Goal: Navigation & Orientation: Find specific page/section

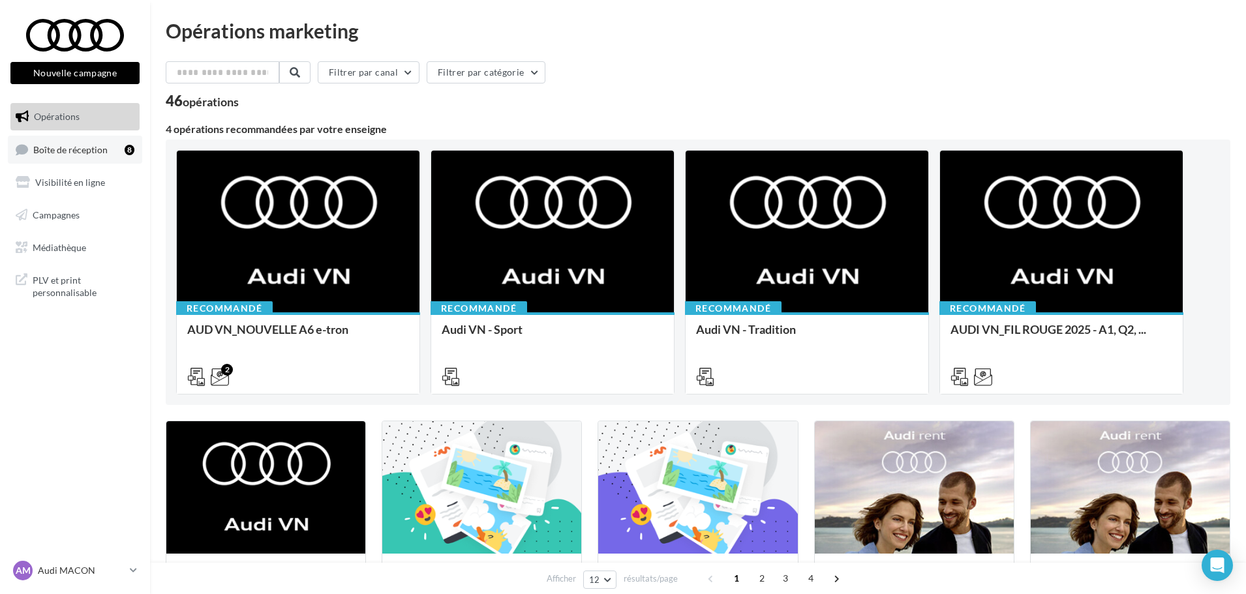
click at [98, 155] on link "Boîte de réception 8" at bounding box center [75, 150] width 134 height 28
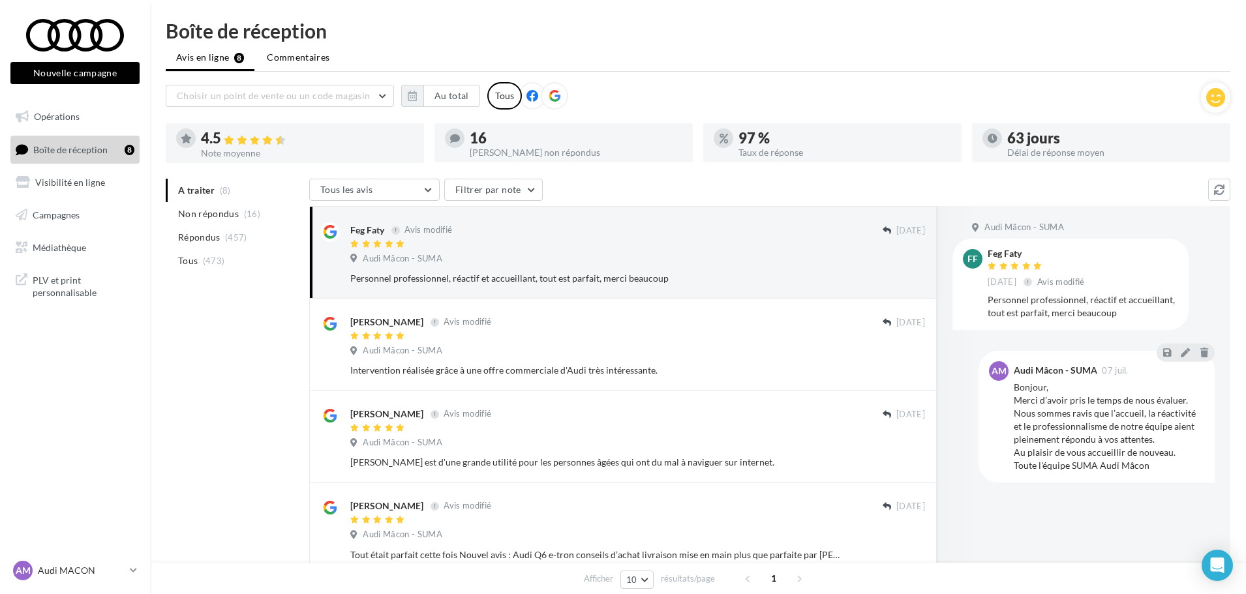
click at [301, 58] on span "Commentaires" at bounding box center [298, 57] width 63 height 13
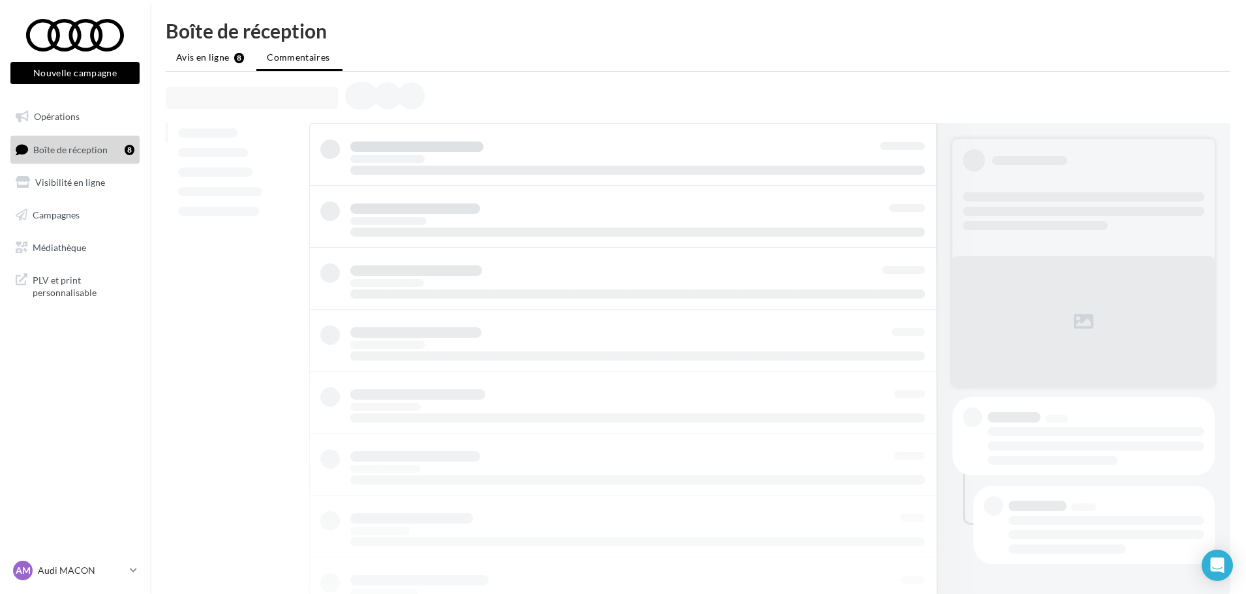
click at [203, 61] on span "Avis en ligne" at bounding box center [202, 57] width 53 height 13
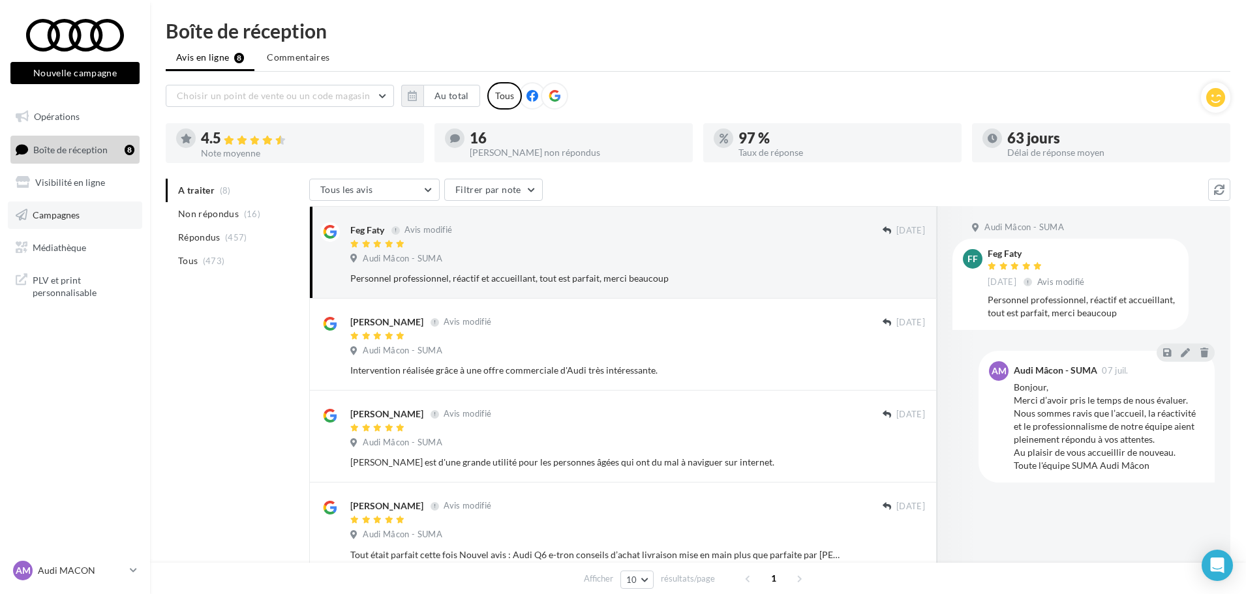
click at [65, 218] on span "Campagnes" at bounding box center [56, 214] width 47 height 11
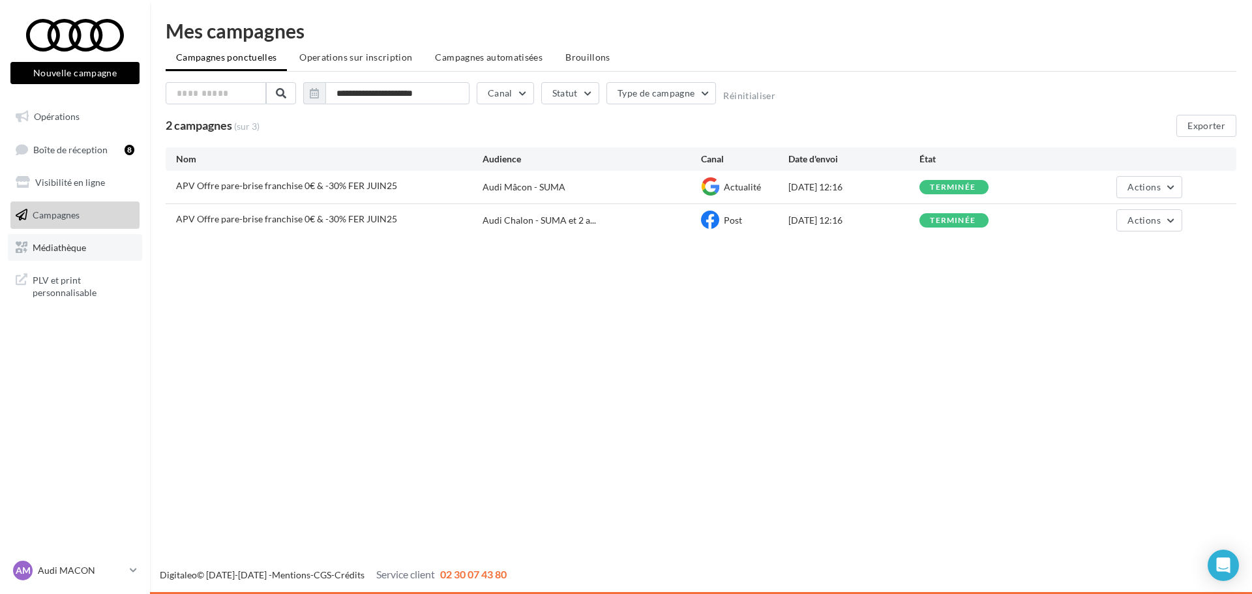
click at [83, 245] on span "Médiathèque" at bounding box center [59, 246] width 53 height 11
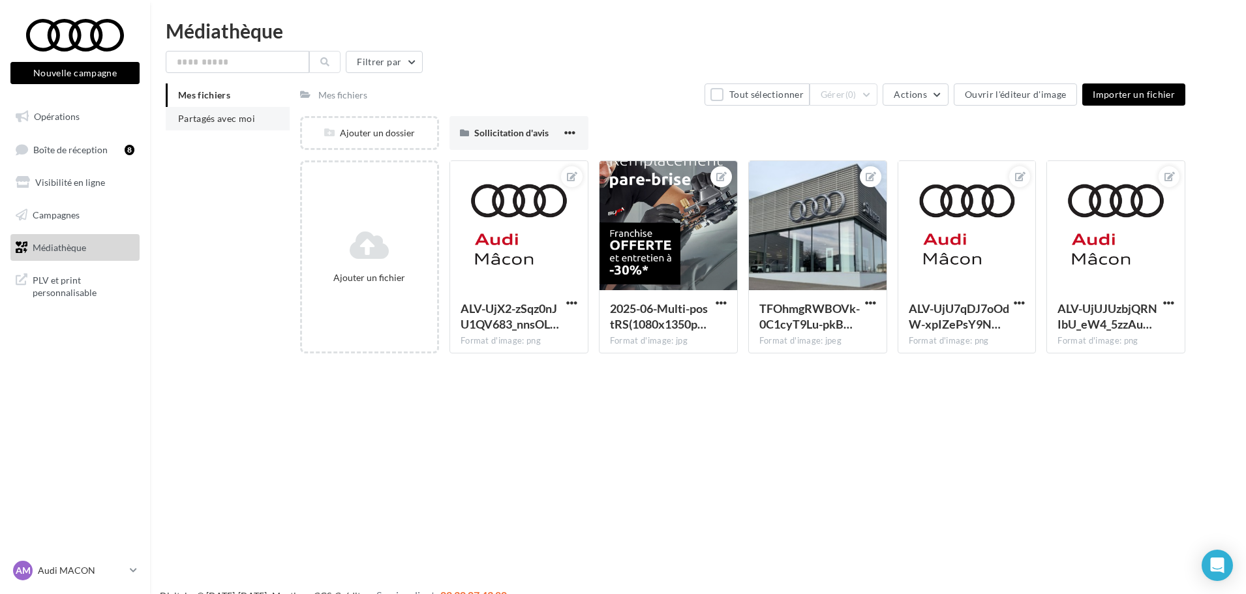
click at [245, 116] on span "Partagés avec moi" at bounding box center [216, 118] width 77 height 11
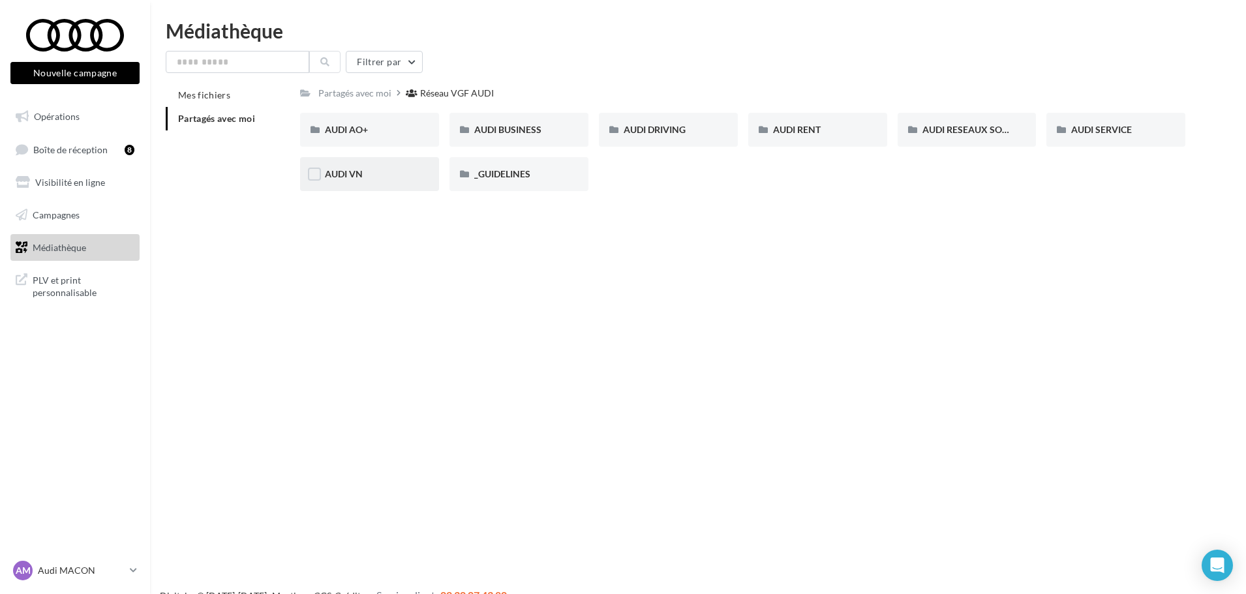
click at [374, 185] on div "AUDI VN" at bounding box center [369, 174] width 139 height 34
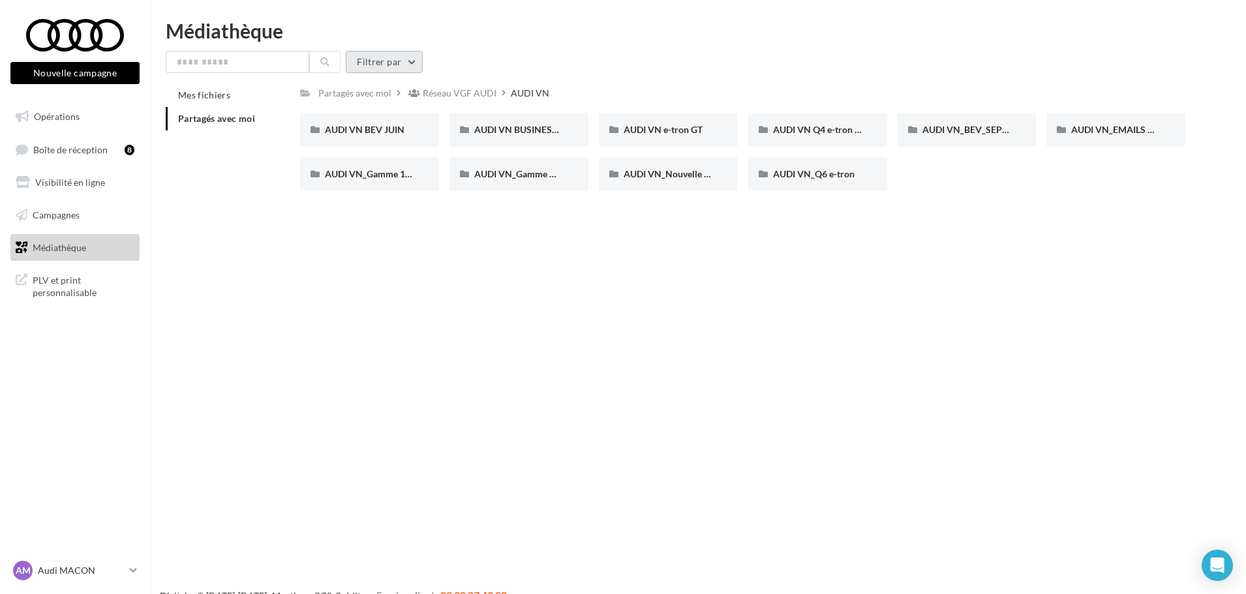
click at [415, 59] on button "Filtrer par" at bounding box center [384, 62] width 77 height 22
click at [462, 93] on div "Réseau VGF AUDI" at bounding box center [460, 93] width 74 height 13
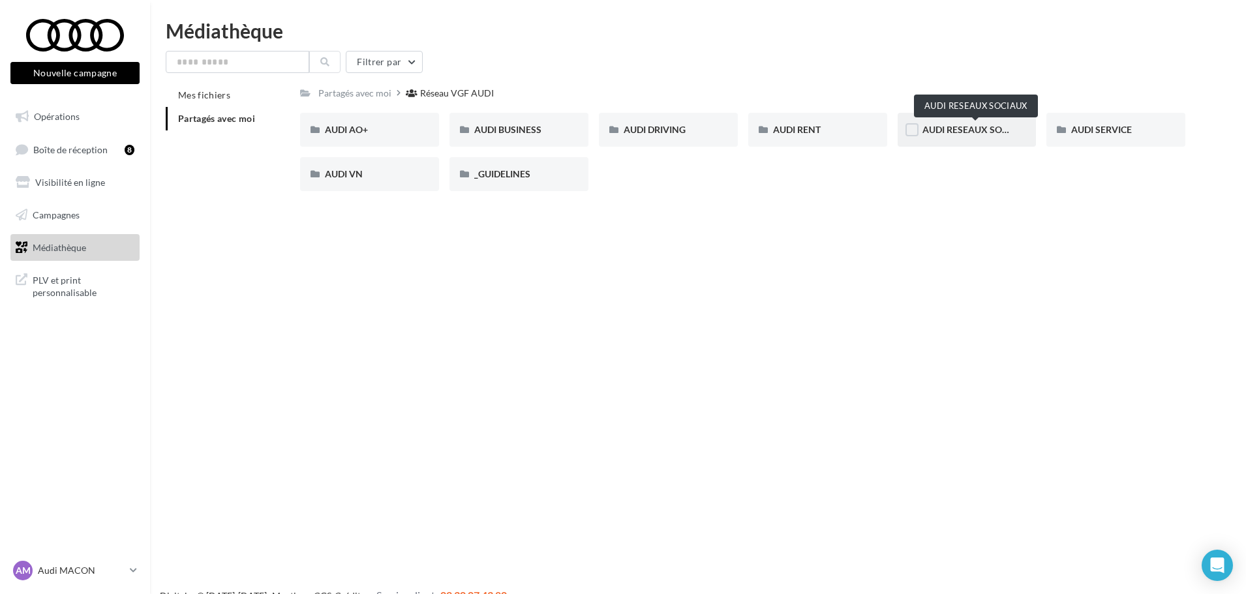
click at [972, 131] on span "AUDI RESEAUX SOCIAUX" at bounding box center [976, 129] width 108 height 11
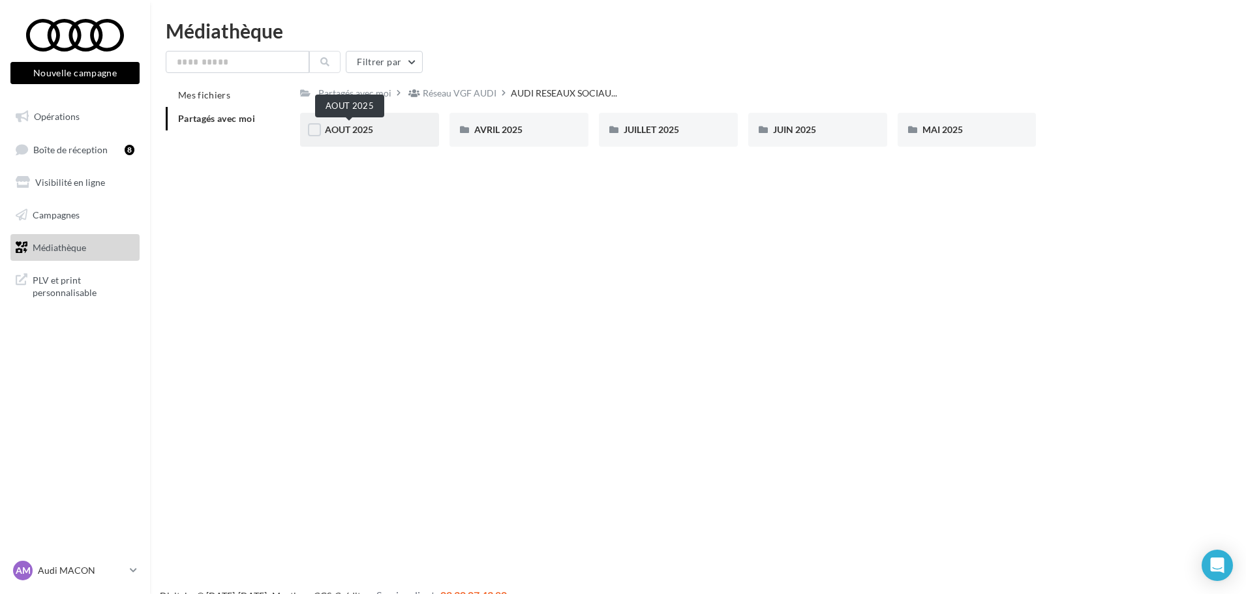
click at [366, 133] on span "AOUT 2025" at bounding box center [349, 129] width 48 height 11
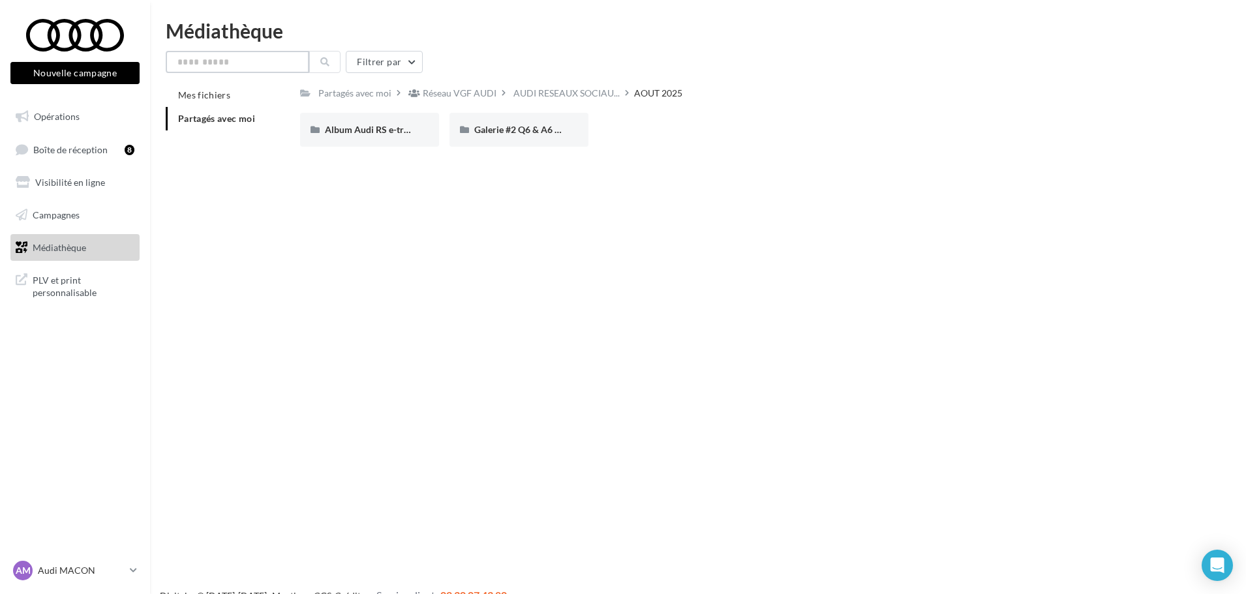
click at [246, 67] on input "text" at bounding box center [237, 62] width 143 height 22
type input "**"
click at [299, 59] on button "button" at bounding box center [295, 61] width 5 height 5
click at [548, 91] on span "AUDI RESEAUX SOCIAU..." at bounding box center [566, 93] width 106 height 13
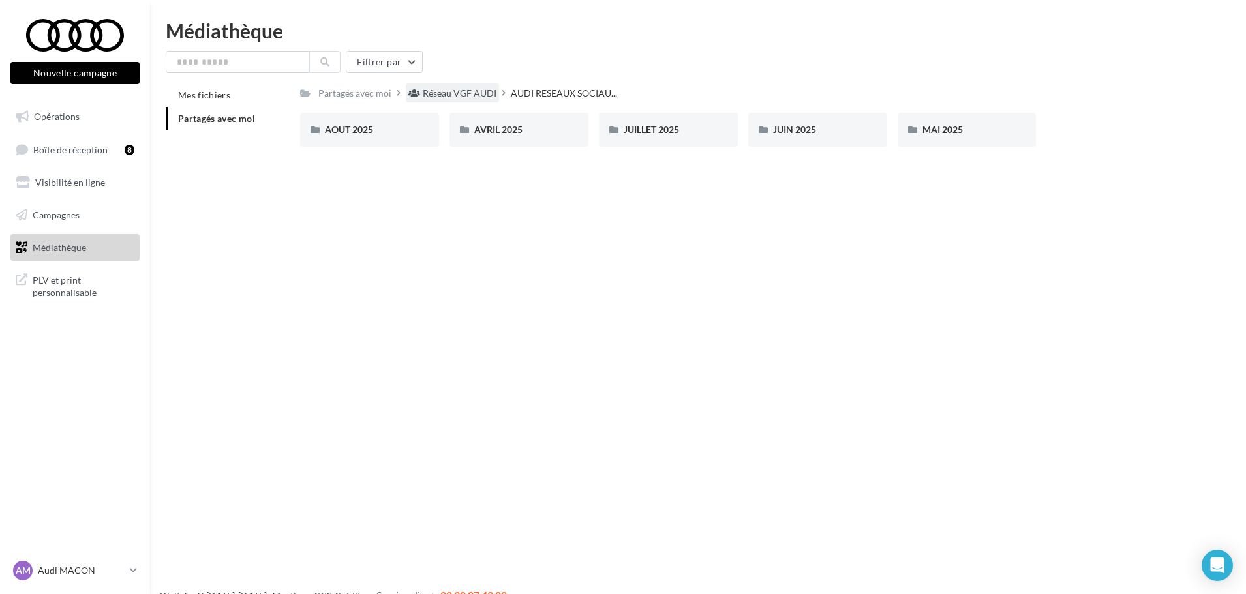
click at [453, 93] on div "Réseau VGF AUDI" at bounding box center [460, 93] width 74 height 13
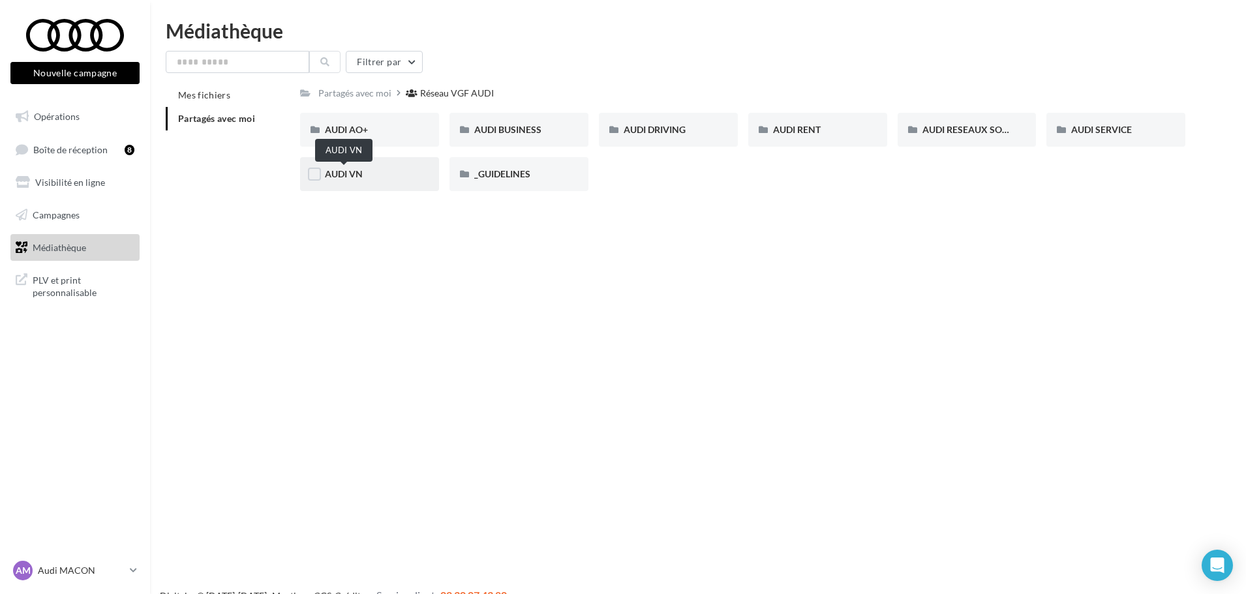
click at [346, 176] on span "AUDI VN" at bounding box center [344, 173] width 38 height 11
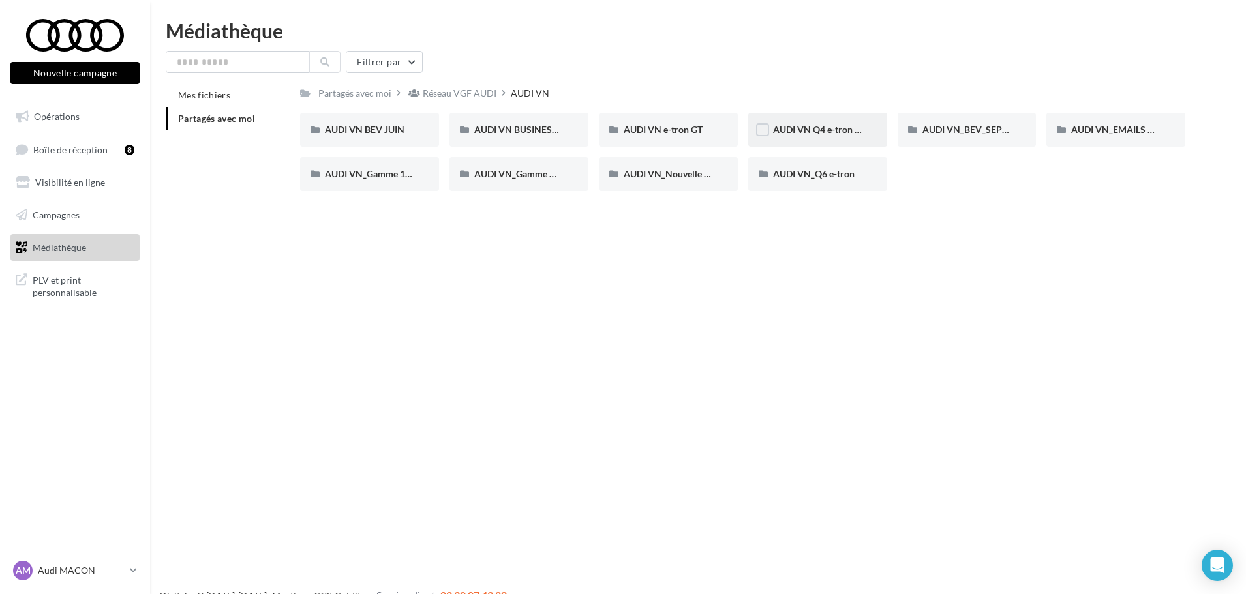
click at [813, 137] on div "AUDI VN Q4 e-tron sans offre" at bounding box center [817, 130] width 139 height 34
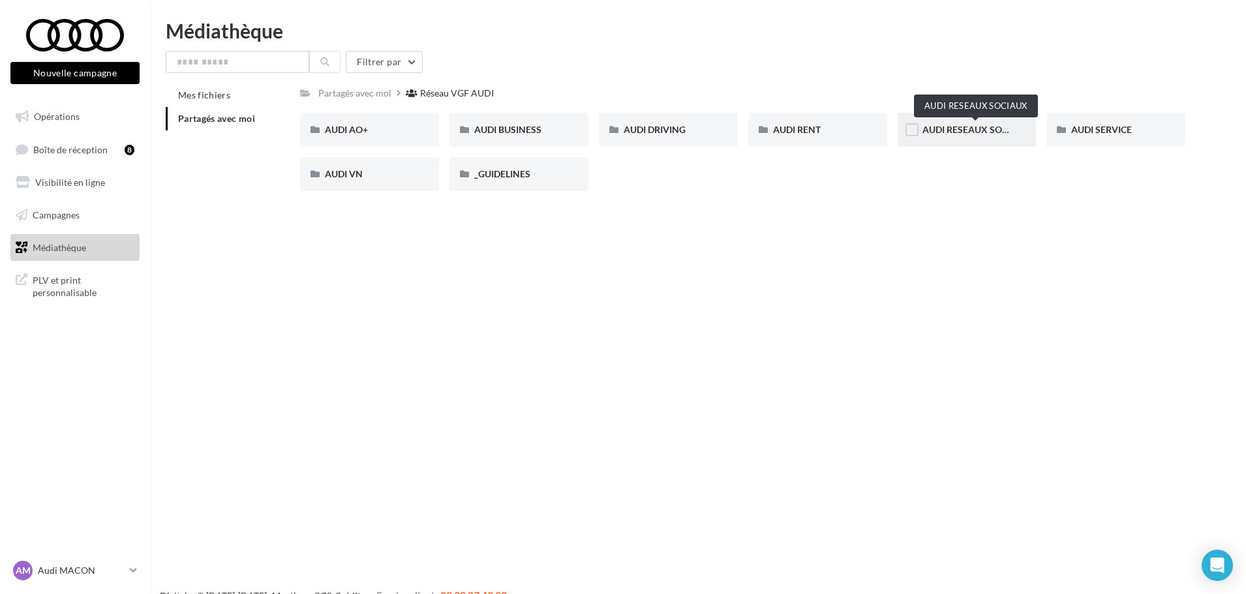
click at [970, 130] on span "AUDI RESEAUX SOCIAUX" at bounding box center [976, 129] width 108 height 11
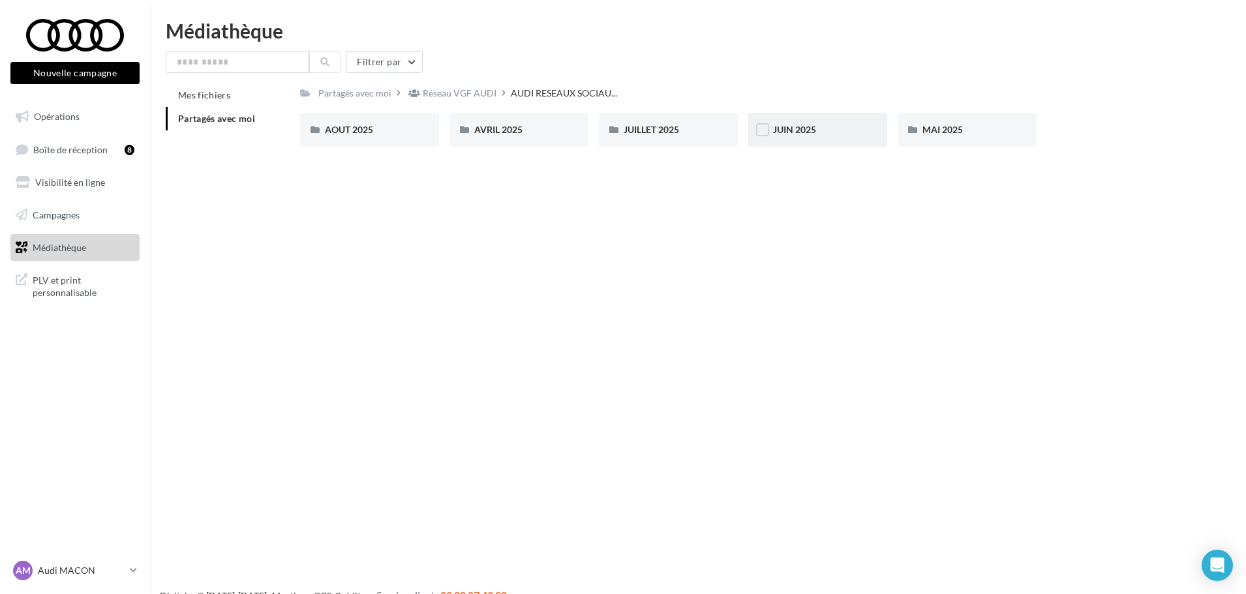
click at [811, 136] on div "JUIN 2025" at bounding box center [817, 129] width 89 height 13
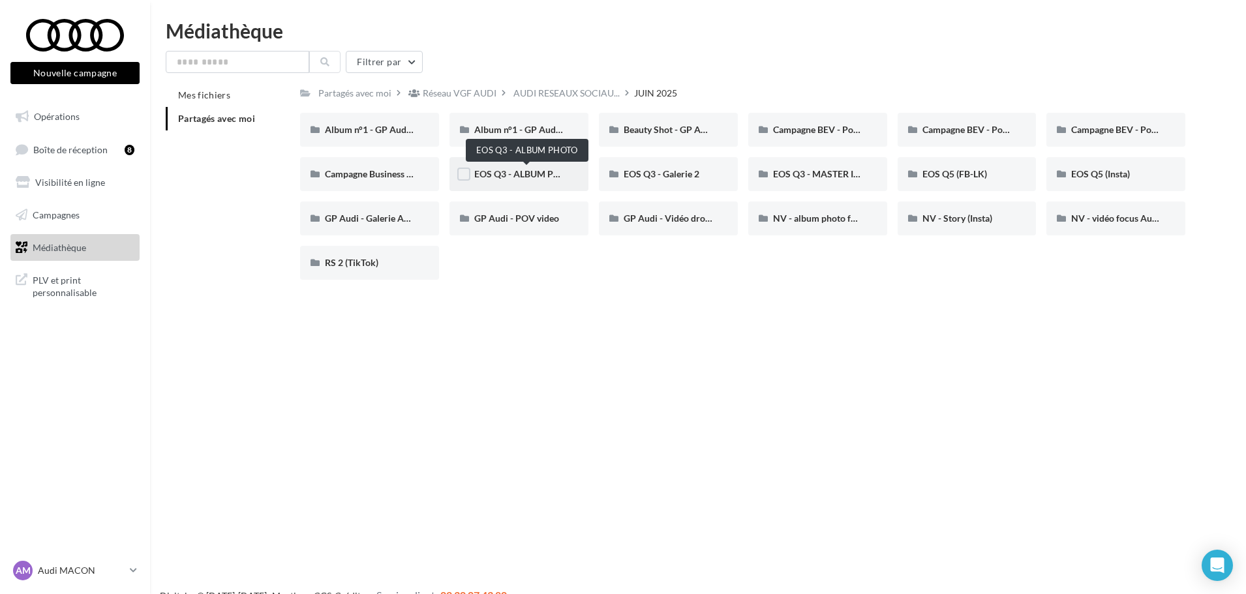
click at [554, 173] on span "EOS Q3 - ALBUM PHOTO" at bounding box center [526, 173] width 104 height 11
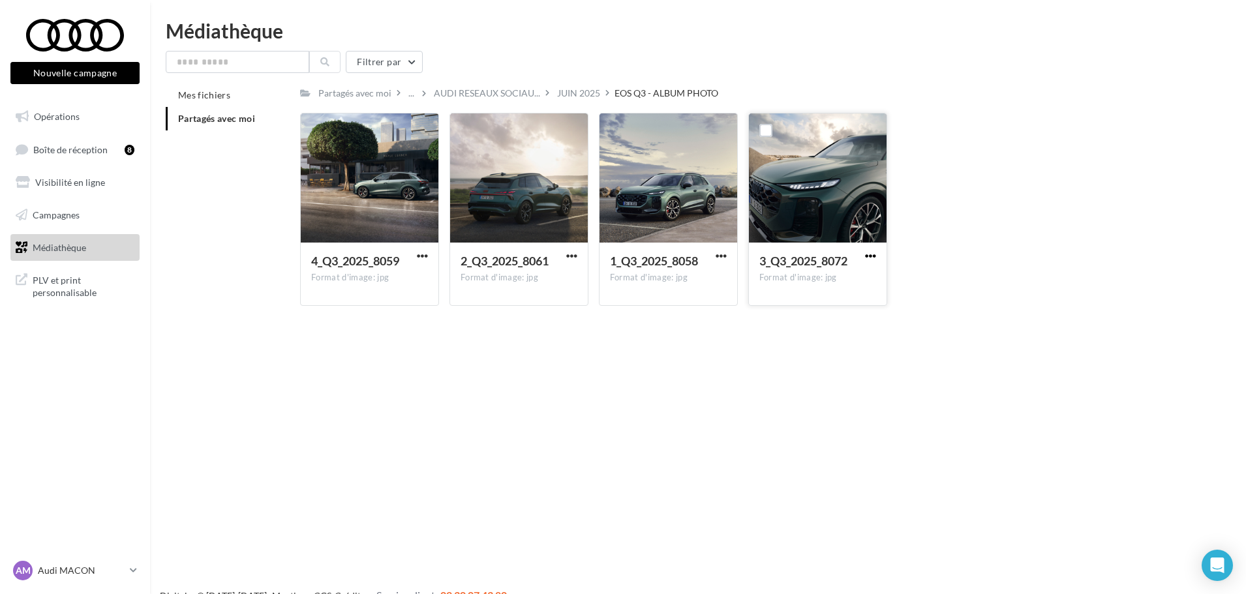
click at [869, 252] on span "button" at bounding box center [870, 255] width 11 height 11
click at [458, 404] on div "Nouvelle campagne Nouvelle campagne Opérations Boîte de réception 8 Visibilité …" at bounding box center [623, 318] width 1246 height 594
